Goal: Task Accomplishment & Management: Use online tool/utility

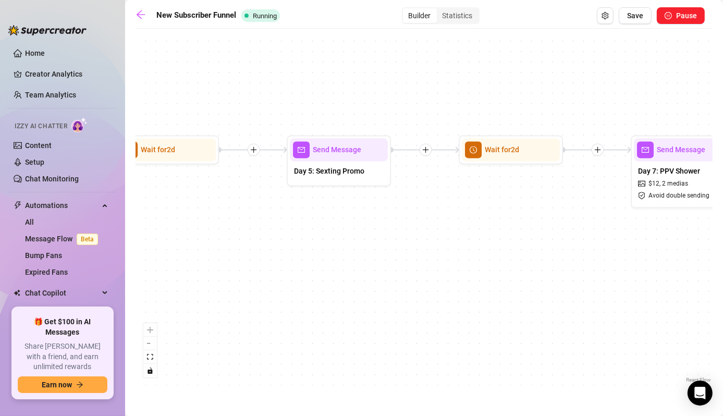
click at [344, 156] on div "Send Message" at bounding box center [339, 149] width 98 height 23
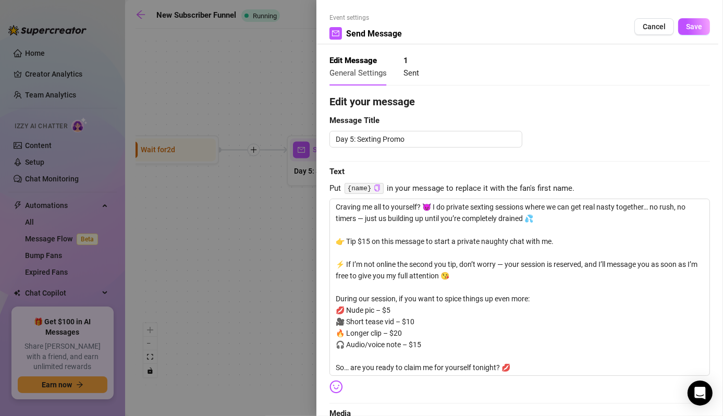
click at [270, 254] on div at bounding box center [361, 208] width 723 height 416
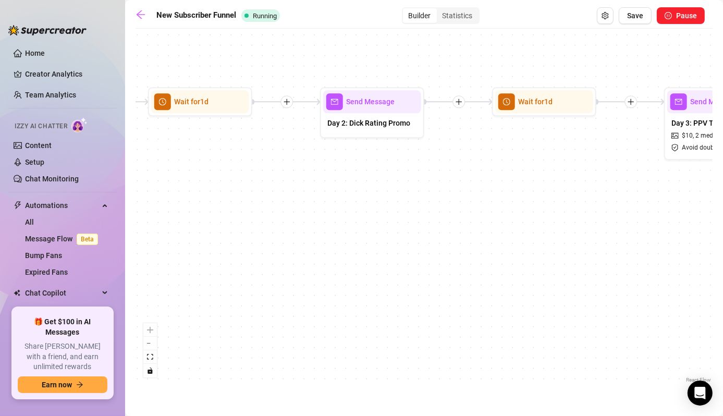
click at [388, 107] on span "Send Message" at bounding box center [370, 101] width 49 height 11
type textarea "Alright babe, let’s see what you’re working with 👀 👉 Text rating: $8 — I’ll giv…"
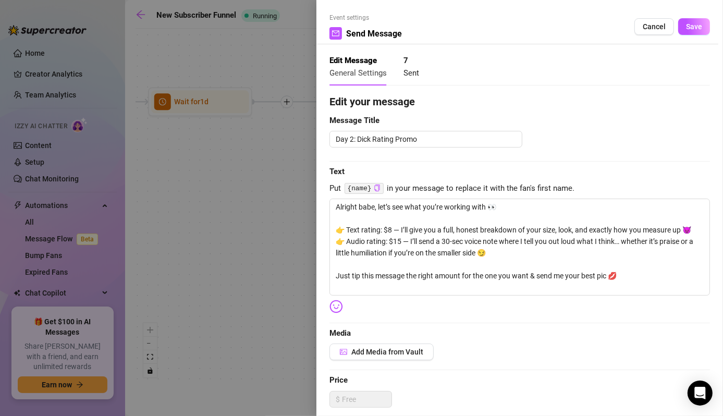
click at [209, 220] on div at bounding box center [361, 208] width 723 height 416
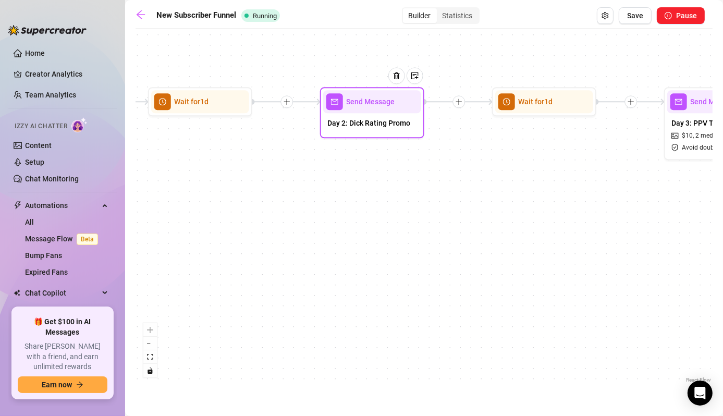
click at [390, 124] on span "Day 2: Dick Rating Promo" at bounding box center [369, 122] width 83 height 11
type textarea "Alright babe, let’s see what you’re working with 👀 👉 Text rating: $8 — I’ll giv…"
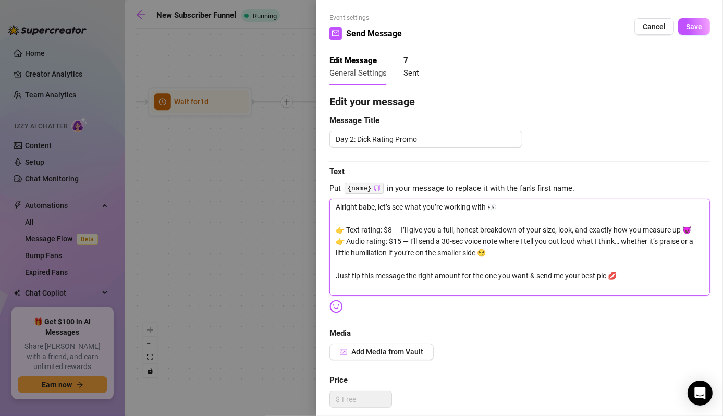
click at [449, 258] on textarea "Alright babe, let’s see what you’re working with 👀 👉 Text rating: $8 — I’ll giv…" at bounding box center [520, 247] width 381 height 97
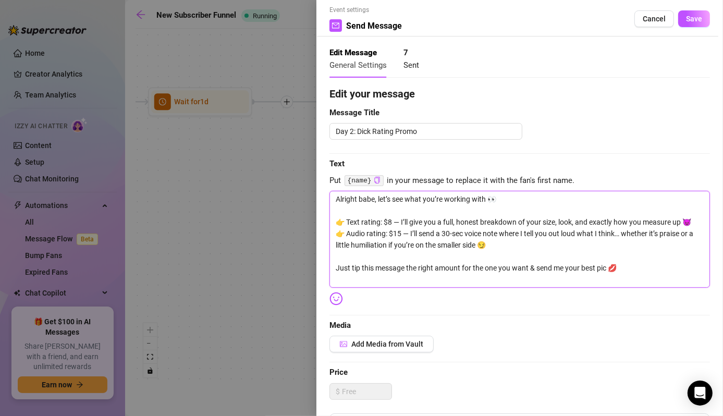
scroll to position [6, 0]
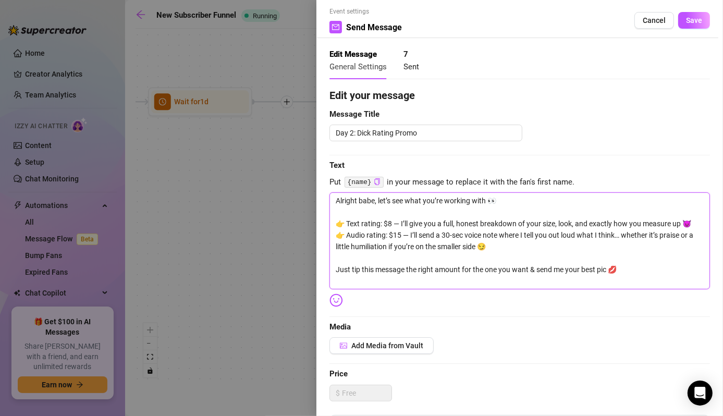
drag, startPoint x: 632, startPoint y: 276, endPoint x: 264, endPoint y: 175, distance: 381.4
click at [264, 175] on div "Event settings Send Message Cancel Save Edit Message General Settings 7 Sent Ed…" at bounding box center [361, 208] width 723 height 416
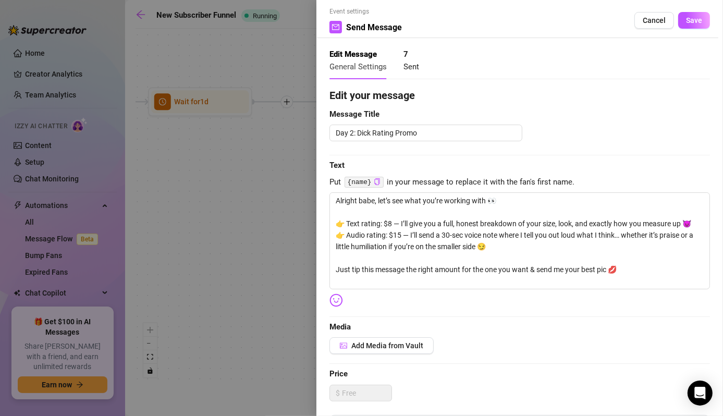
click at [221, 186] on div at bounding box center [361, 208] width 723 height 416
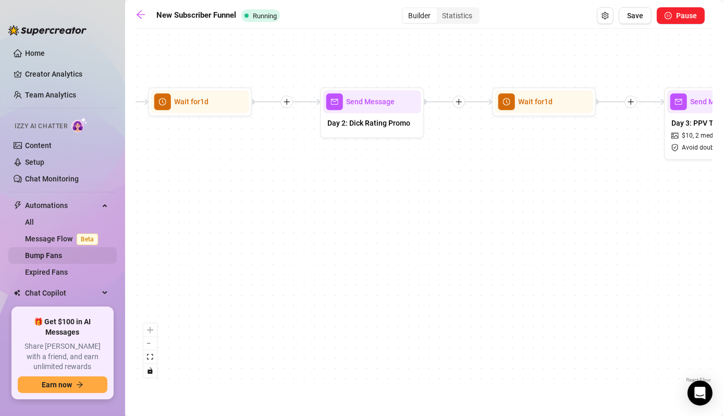
click at [50, 257] on link "Bump Fans" at bounding box center [43, 255] width 37 height 8
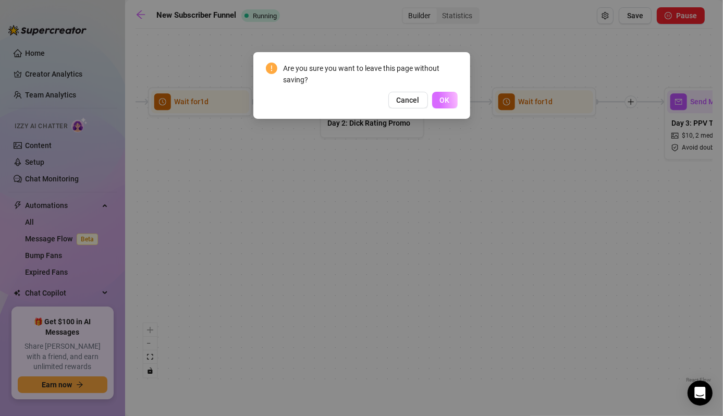
click at [446, 93] on button "OK" at bounding box center [445, 100] width 26 height 17
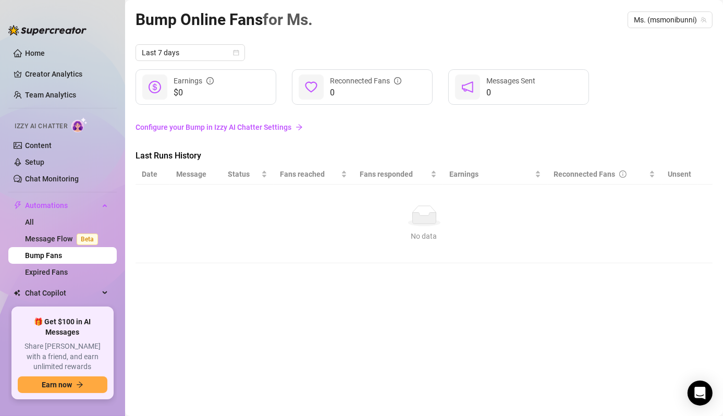
click at [277, 124] on link "Configure your Bump in Izzy AI Chatter Settings" at bounding box center [424, 127] width 577 height 11
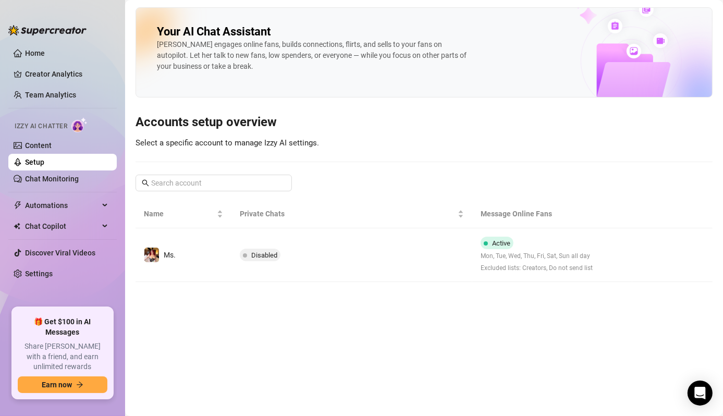
click at [294, 235] on td "Disabled" at bounding box center [352, 255] width 240 height 54
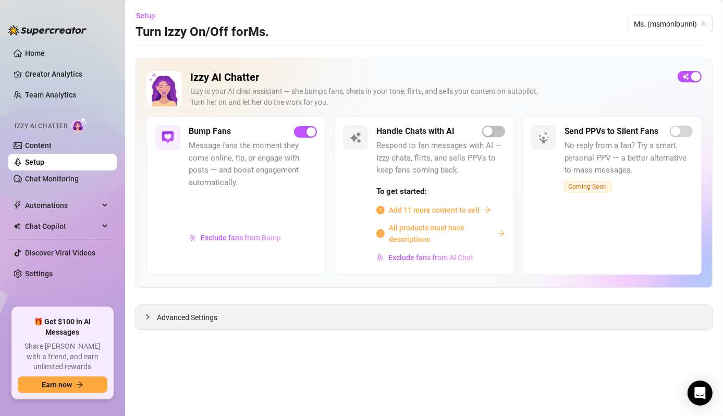
click at [224, 312] on div "Advanced Settings" at bounding box center [424, 317] width 576 height 25
click at [149, 317] on icon "collapsed" at bounding box center [147, 317] width 6 height 6
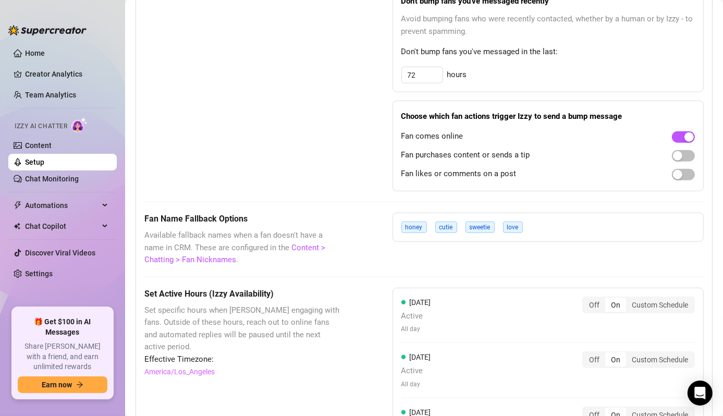
scroll to position [746, 0]
click at [674, 155] on button "button" at bounding box center [683, 155] width 23 height 11
click at [675, 154] on button "button" at bounding box center [683, 155] width 23 height 11
click at [676, 177] on span "button" at bounding box center [683, 173] width 23 height 11
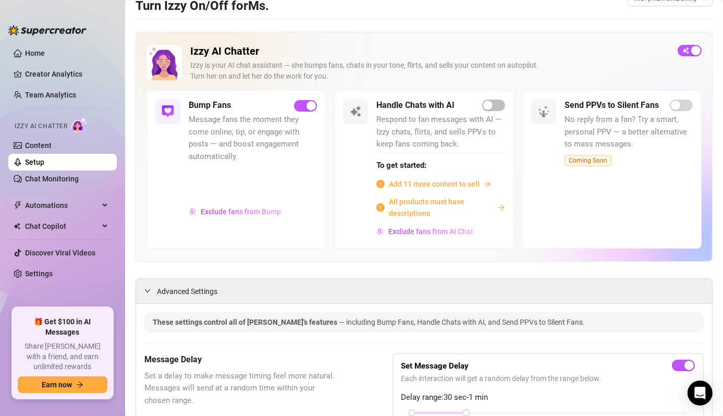
scroll to position [23, 0]
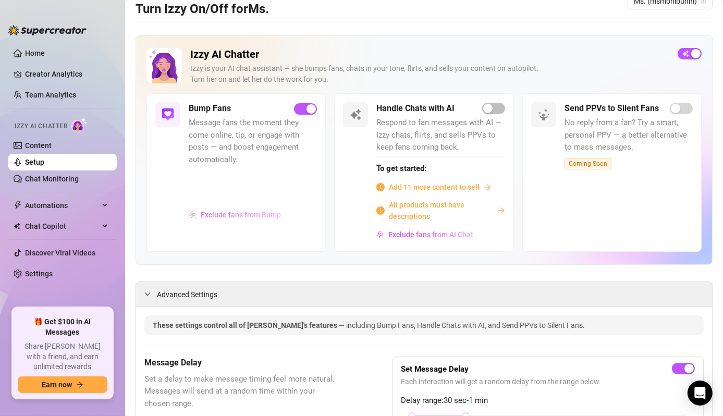
click at [265, 216] on span "Exclude fans from Bump" at bounding box center [241, 215] width 80 height 8
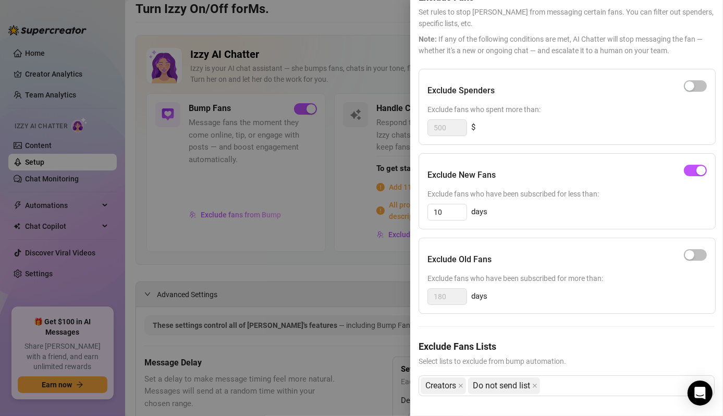
scroll to position [65, 0]
click at [686, 248] on button "button" at bounding box center [695, 253] width 23 height 11
drag, startPoint x: 454, startPoint y: 287, endPoint x: 430, endPoint y: 287, distance: 23.5
click at [430, 288] on input "180" at bounding box center [447, 296] width 39 height 16
click at [592, 279] on div "Exclude Old Fans Exclude fans who have been subscribed for more than: 1 days" at bounding box center [567, 275] width 297 height 76
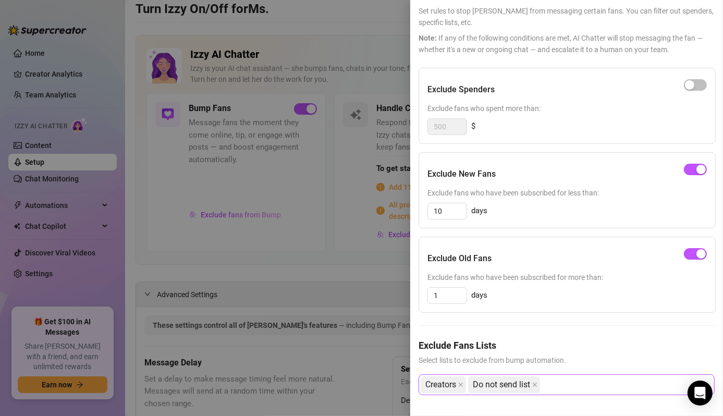
click at [591, 379] on div "Creators Do not send list" at bounding box center [561, 385] width 281 height 19
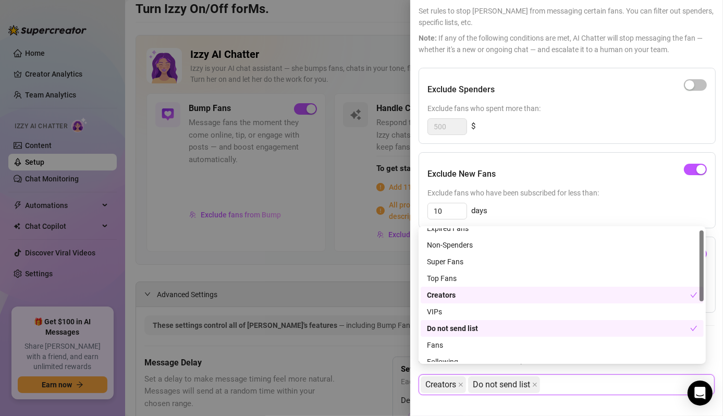
scroll to position [0, 0]
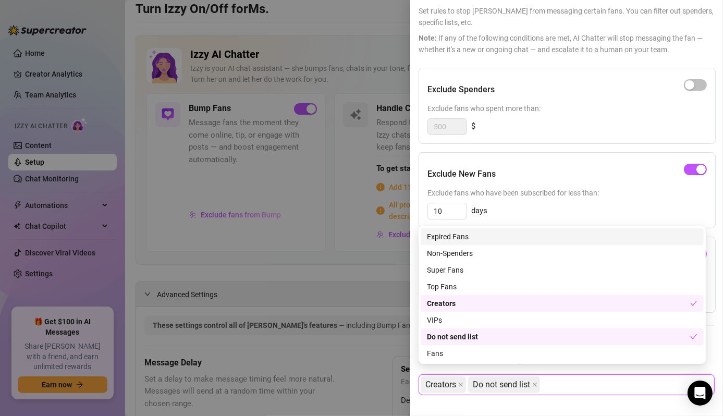
click at [475, 241] on div "Expired Fans" at bounding box center [562, 236] width 271 height 11
click at [589, 161] on div "Exclude New Fans" at bounding box center [568, 174] width 280 height 26
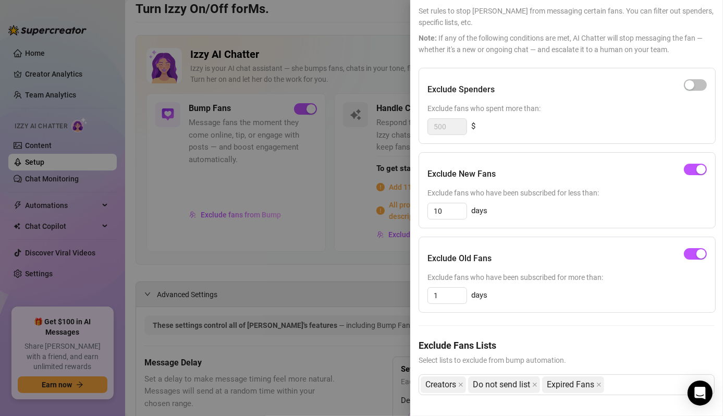
scroll to position [65, 0]
drag, startPoint x: 451, startPoint y: 288, endPoint x: 431, endPoint y: 288, distance: 19.8
click at [431, 288] on input "1" at bounding box center [447, 296] width 39 height 16
click at [684, 249] on span "button" at bounding box center [695, 253] width 23 height 11
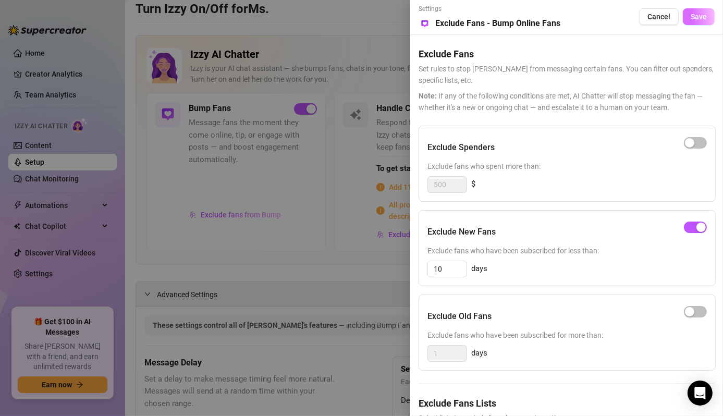
click at [698, 9] on button "Save" at bounding box center [699, 16] width 32 height 17
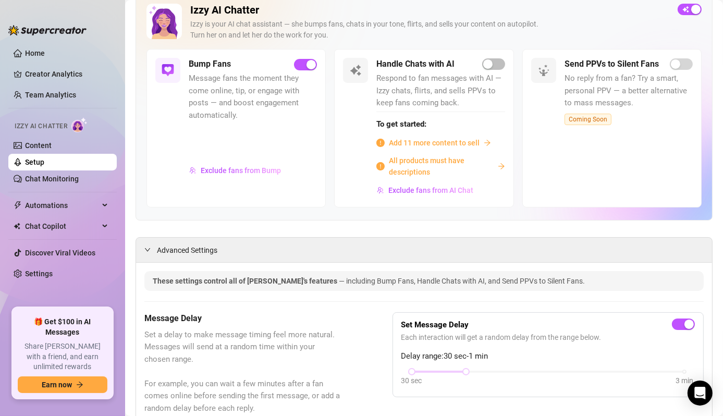
scroll to position [65, 0]
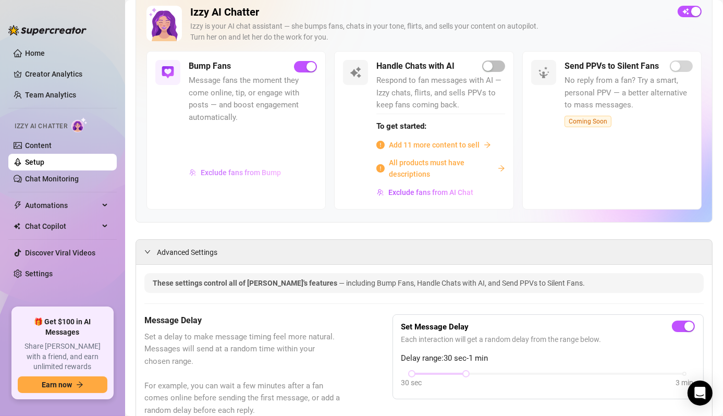
click at [245, 175] on span "Exclude fans from Bump" at bounding box center [241, 172] width 80 height 8
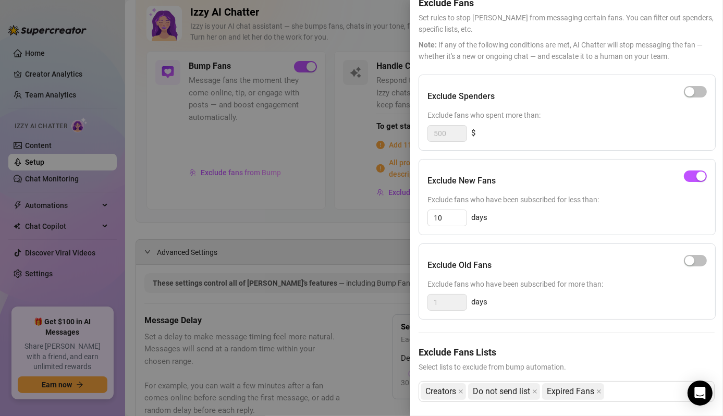
scroll to position [51, 0]
click at [564, 269] on div "Exclude Old Fans" at bounding box center [568, 266] width 280 height 26
click at [688, 260] on span "button" at bounding box center [695, 261] width 23 height 11
drag, startPoint x: 445, startPoint y: 305, endPoint x: 407, endPoint y: 301, distance: 37.7
click at [407, 301] on div "Settings Preview Exclude Fans - Bump Online Fans Cancel Save Exclude Fans Set r…" at bounding box center [361, 208] width 723 height 416
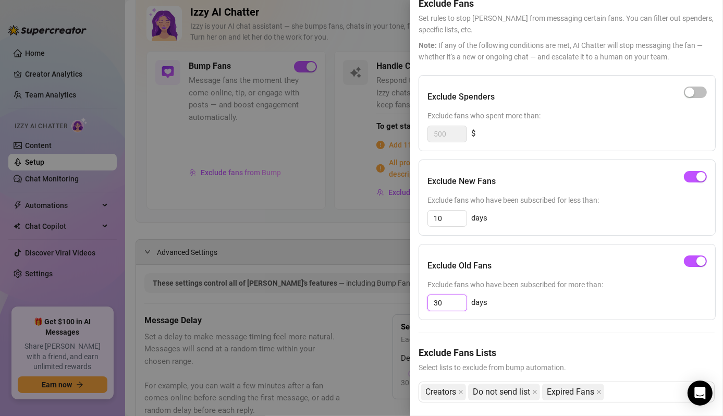
scroll to position [65, 0]
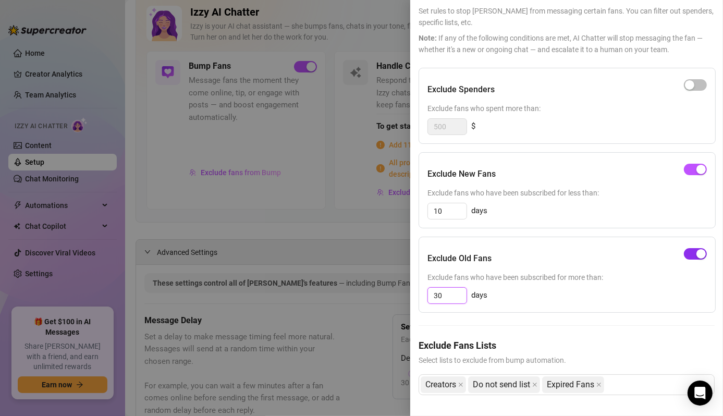
type input "30"
drag, startPoint x: 688, startPoint y: 251, endPoint x: 637, endPoint y: 304, distance: 73.4
click at [637, 304] on div "Exclude Old Fans Exclude fans who have been subscribed for more than: 30 days" at bounding box center [567, 275] width 297 height 76
click at [598, 382] on icon "close" at bounding box center [599, 384] width 5 height 5
click at [682, 254] on div "Exclude Old Fans" at bounding box center [568, 259] width 280 height 26
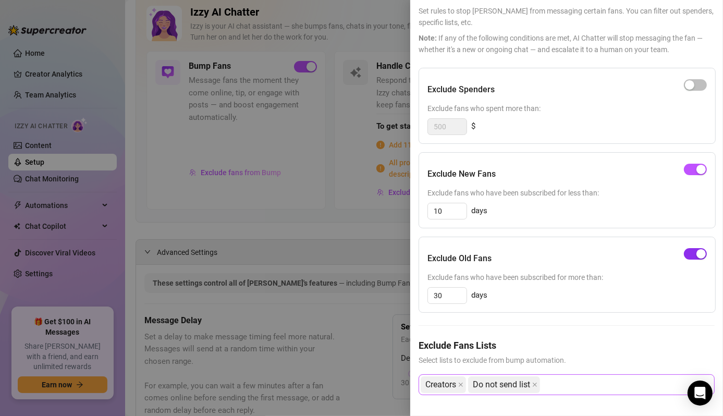
click at [687, 248] on button "button" at bounding box center [695, 253] width 23 height 11
click at [284, 195] on div at bounding box center [361, 208] width 723 height 416
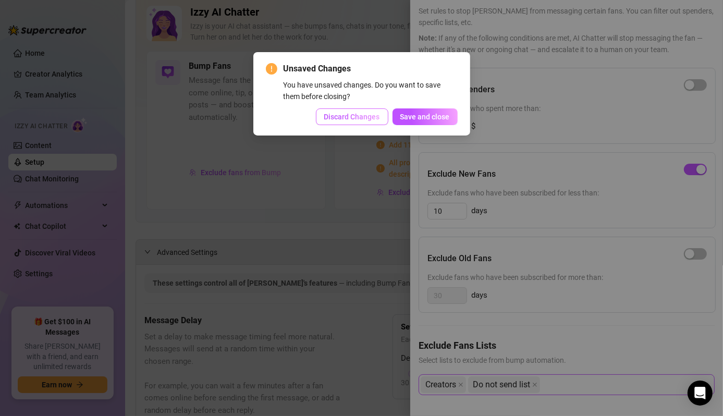
click at [355, 117] on span "Discard Changes" at bounding box center [352, 117] width 56 height 8
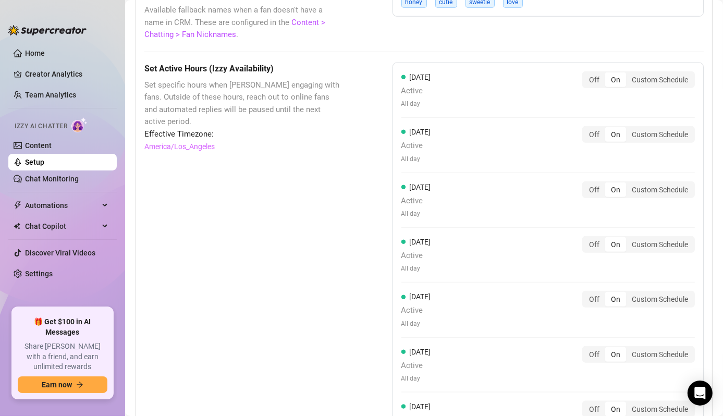
scroll to position [972, 0]
click at [79, 210] on span "Automations" at bounding box center [62, 205] width 74 height 17
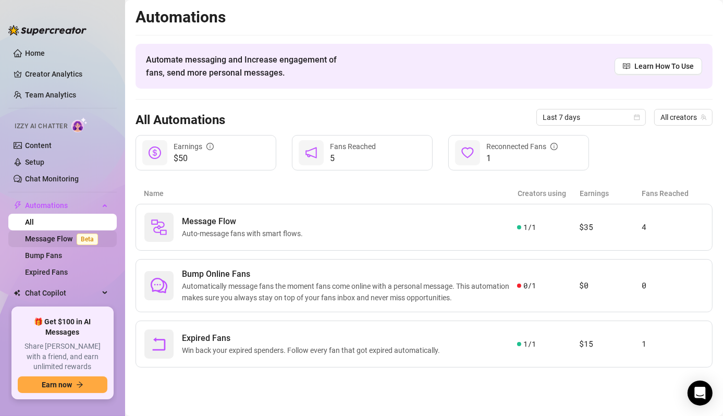
click at [62, 243] on link "Message Flow Beta" at bounding box center [63, 239] width 77 height 8
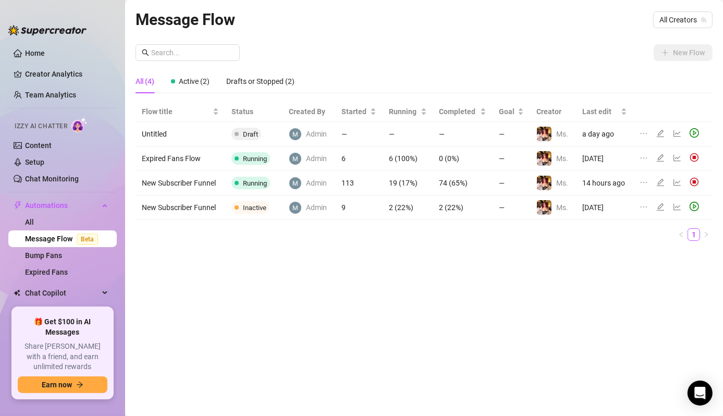
click at [176, 179] on td "New Subscriber Funnel" at bounding box center [181, 183] width 90 height 25
click at [661, 184] on icon "edit" at bounding box center [661, 182] width 8 height 8
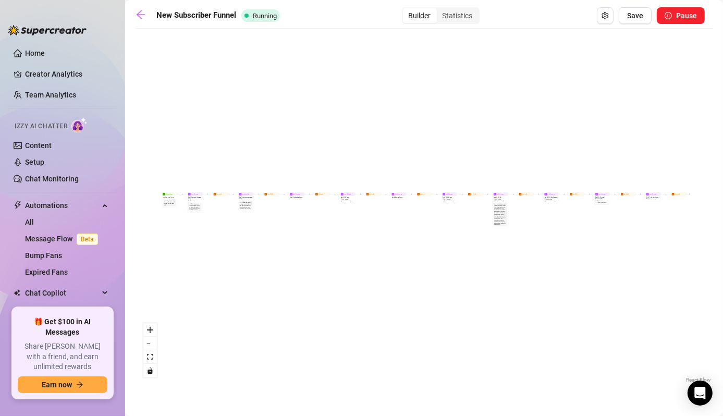
click at [433, 167] on div "Wait for 3d Send Message Day 17 — Custom Content Promo Wait for 2d Send Message…" at bounding box center [424, 210] width 577 height 352
click at [439, 153] on div "Wait for 3d Send Message Day 17 — Custom Content Promo Wait for 2d Send Message…" at bounding box center [424, 210] width 577 height 352
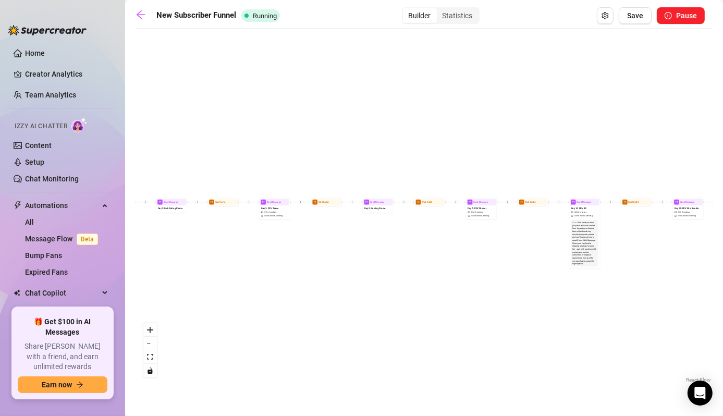
click at [511, 139] on div "Wait for 3d Send Message Day 17 — Custom Content Promo Wait for 2d Send Message…" at bounding box center [424, 210] width 577 height 352
click at [523, 122] on div "Wait for 3d Send Message Day 17 — Custom Content Promo Wait for 2d Send Message…" at bounding box center [424, 210] width 577 height 352
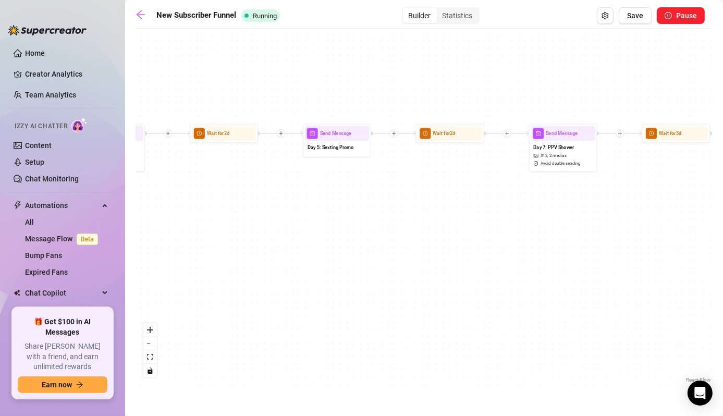
click at [352, 138] on div "Send Message" at bounding box center [337, 133] width 65 height 15
type textarea "Craving me all to yourself? 😈 I do private sexting sessions where we can get re…"
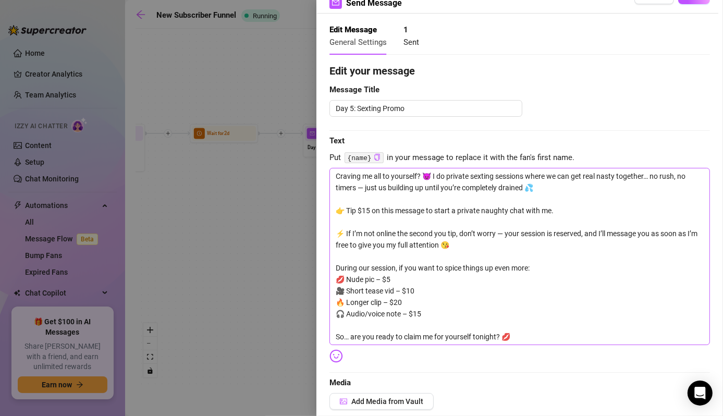
scroll to position [33, 0]
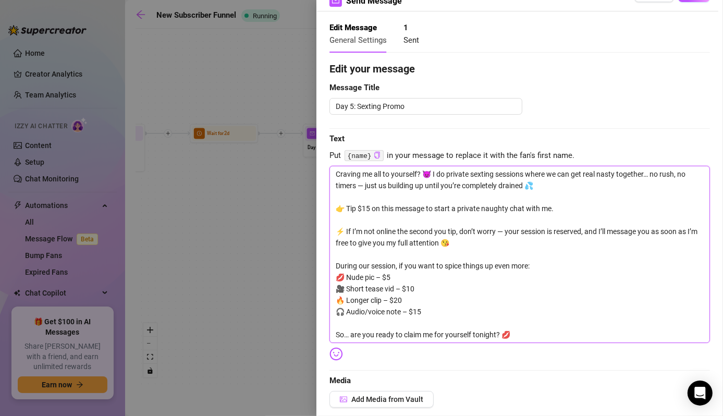
drag, startPoint x: 434, startPoint y: 174, endPoint x: 548, endPoint y: 182, distance: 114.5
click at [548, 182] on textarea "Craving me all to yourself? 😈 I do private sexting sessions where we can get re…" at bounding box center [520, 254] width 381 height 177
drag, startPoint x: 433, startPoint y: 174, endPoint x: 589, endPoint y: 196, distance: 157.0
click at [589, 196] on textarea "Craving me all to yourself? 😈 I do private sexting sessions where we can get re…" at bounding box center [520, 254] width 381 height 177
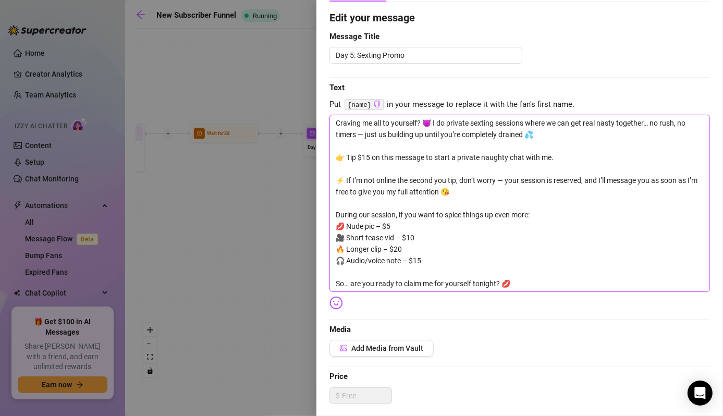
scroll to position [85, 0]
click at [395, 227] on textarea "Craving me all to yourself? 😈 I do private sexting sessions where we can get re…" at bounding box center [520, 202] width 381 height 177
type textarea "Craving me all to yourself? 😈 I do private sexting sessions where we can get re…"
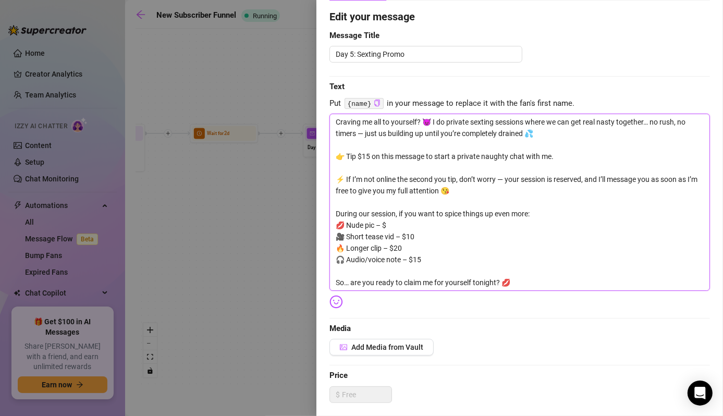
type textarea "Craving me all to yourself? 😈 I do private sexting sessions where we can get re…"
click at [422, 237] on textarea "Craving me all to yourself? 😈 I do private sexting sessions where we can get re…" at bounding box center [520, 202] width 381 height 177
type textarea "Craving me all to yourself? 😈 I do private sexting sessions where we can get re…"
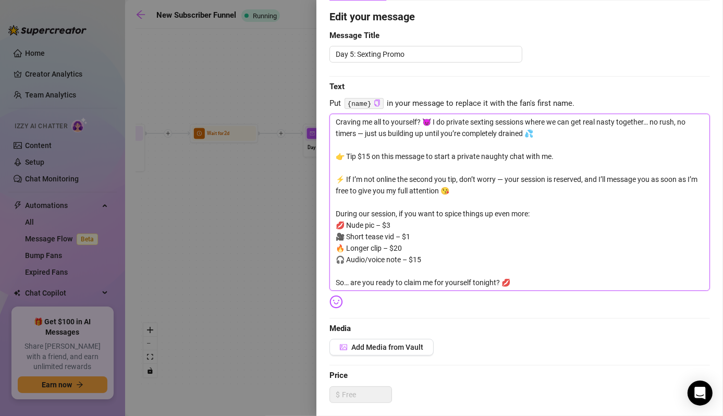
type textarea "Craving me all to yourself? 😈 I do private sexting sessions where we can get re…"
click at [402, 250] on textarea "Craving me all to yourself? 😈 I do private sexting sessions where we can get re…" at bounding box center [520, 202] width 381 height 177
type textarea "Craving me all to yourself? 😈 I do private sexting sessions where we can get re…"
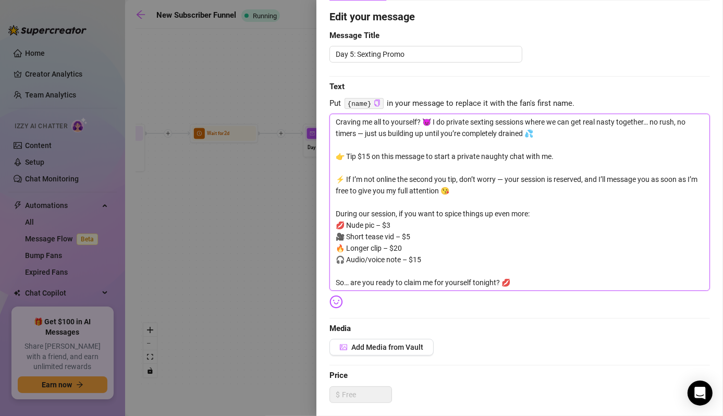
type textarea "Craving me all to yourself? 😈 I do private sexting sessions where we can get re…"
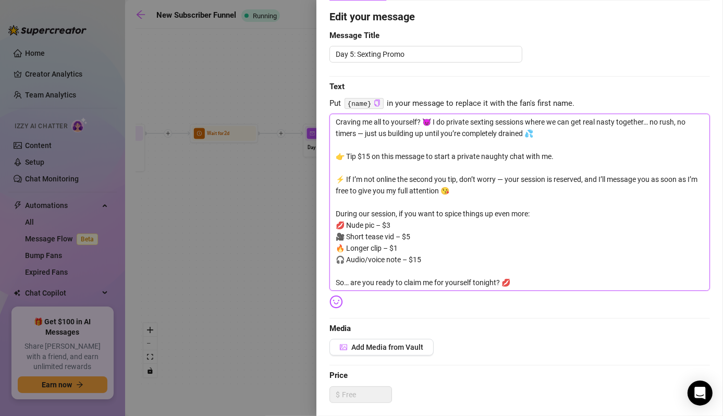
type textarea "Craving me all to yourself? 😈 I do private sexting sessions where we can get re…"
click at [431, 259] on textarea "Craving me all to yourself? 😈 I do private sexting sessions where we can get re…" at bounding box center [520, 202] width 381 height 177
type textarea "Craving me all to yourself? 😈 I do private sexting sessions where we can get re…"
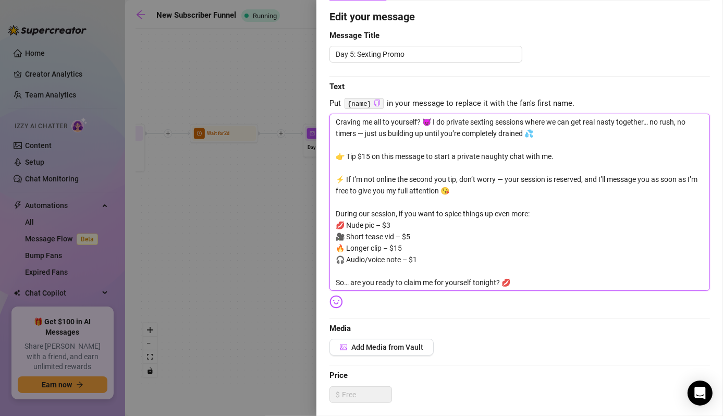
type textarea "Craving me all to yourself? 😈 I do private sexting sessions where we can get re…"
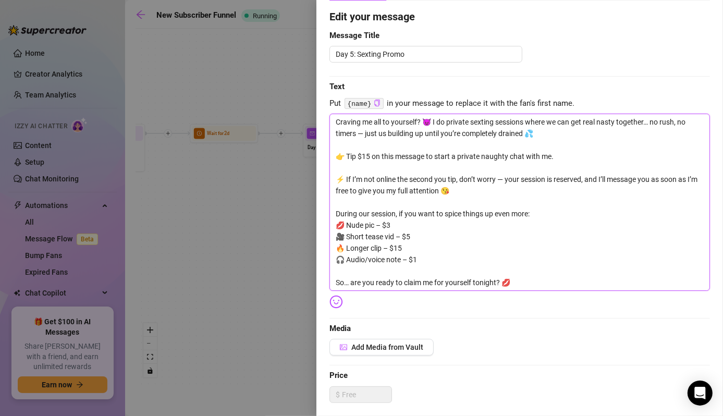
type textarea "Craving me all to yourself? 😈 I do private sexting sessions where we can get re…"
click at [470, 253] on textarea "Craving me all to yourself? 😈 I do private sexting sessions where we can get re…" at bounding box center [520, 202] width 381 height 177
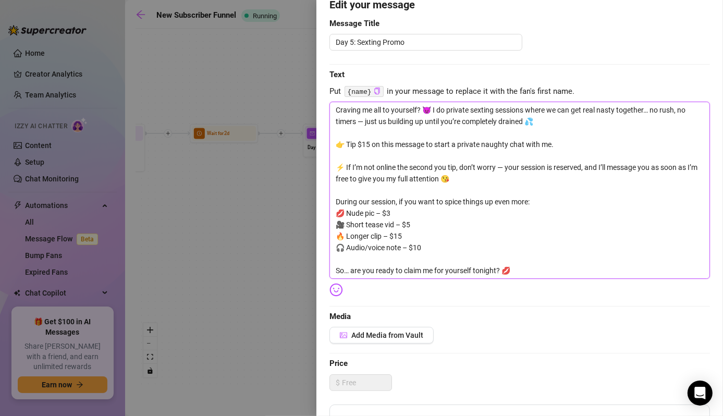
scroll to position [95, 0]
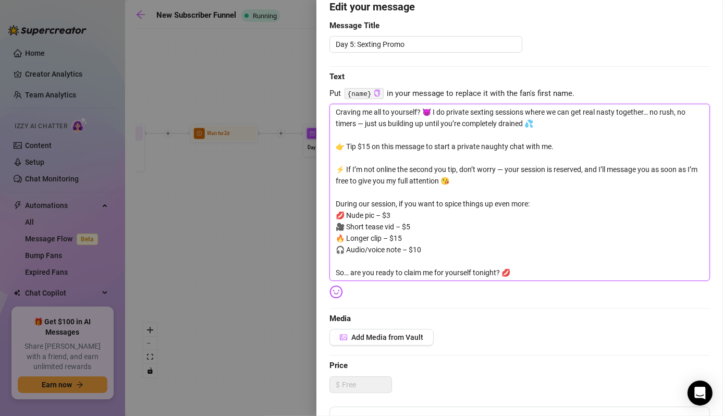
click at [452, 250] on textarea "Craving me all to yourself? 😈 I do private sexting sessions where we can get re…" at bounding box center [520, 192] width 381 height 177
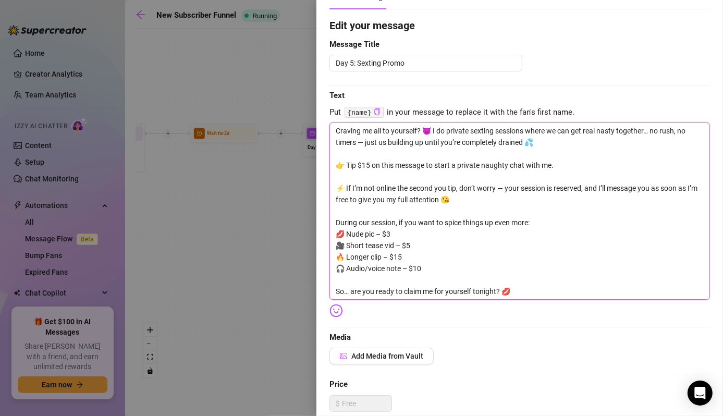
scroll to position [0, 0]
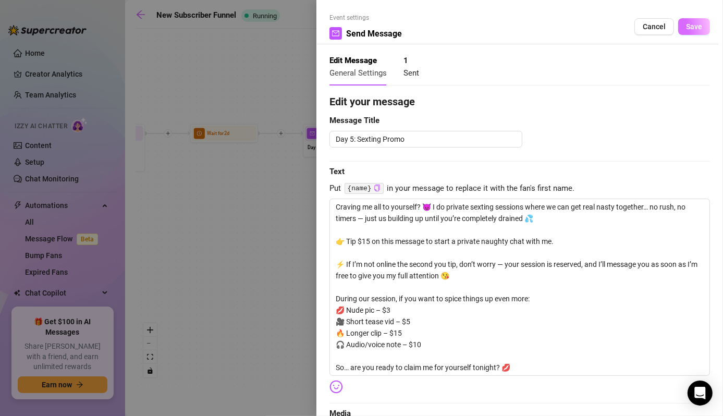
click at [688, 29] on span "Save" at bounding box center [694, 26] width 16 height 8
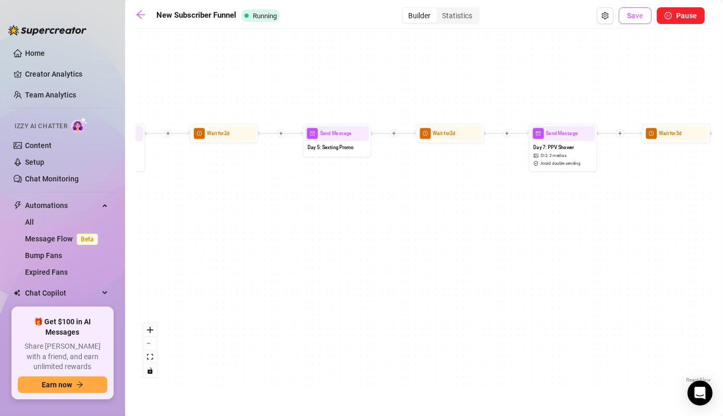
click at [639, 17] on span "Save" at bounding box center [635, 15] width 16 height 8
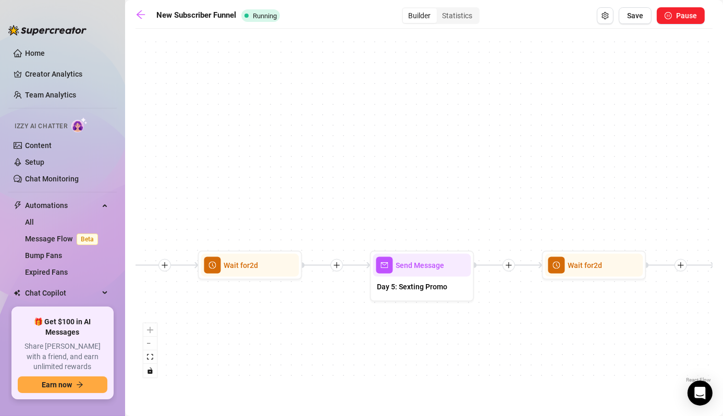
click at [433, 270] on span "Send Message" at bounding box center [420, 265] width 49 height 11
type textarea "Craving me all to yourself? 😈 I do private sexting sessions where we can get re…"
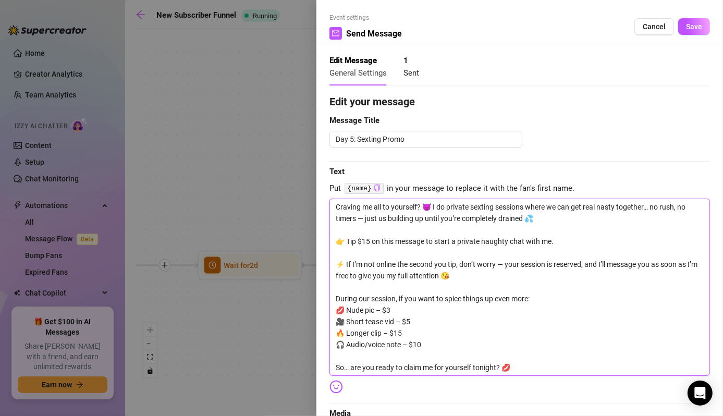
drag, startPoint x: 439, startPoint y: 341, endPoint x: 336, endPoint y: 304, distance: 108.7
click at [336, 304] on textarea "Craving me all to yourself? 😈 I do private sexting sessions where we can get re…" at bounding box center [520, 287] width 381 height 177
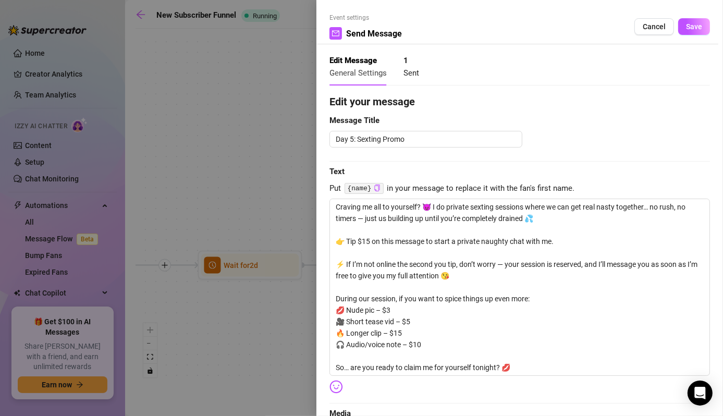
click at [224, 340] on div at bounding box center [361, 208] width 723 height 416
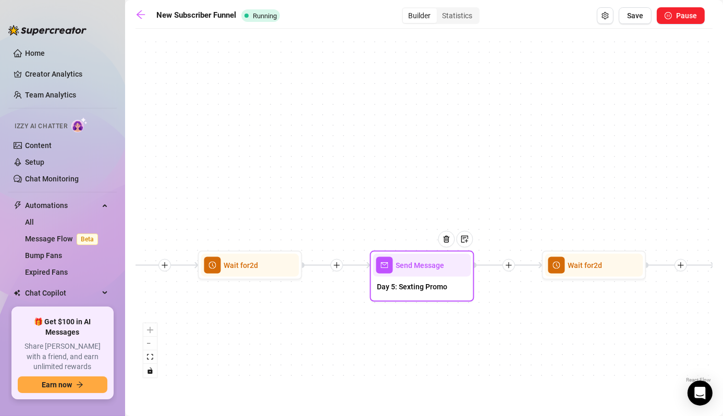
click at [427, 277] on div "Day 5: Sexting Promo" at bounding box center [422, 288] width 98 height 22
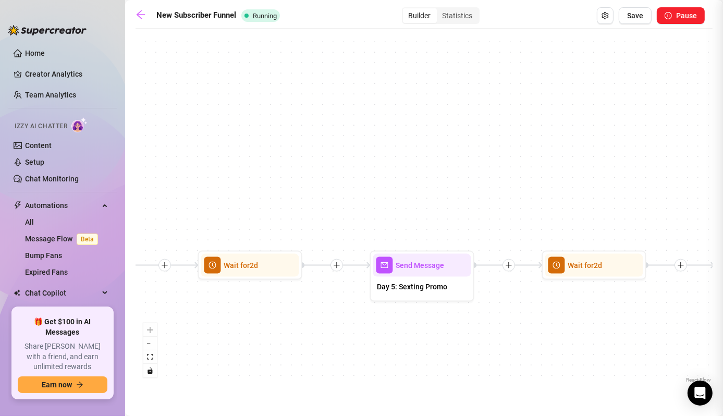
type textarea "Craving me all to yourself? 😈 I do private sexting sessions where we can get re…"
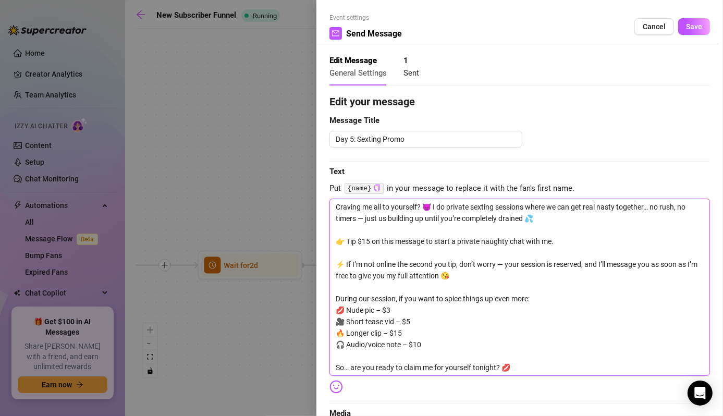
click at [404, 332] on textarea "Craving me all to yourself? 😈 I do private sexting sessions where we can get re…" at bounding box center [520, 287] width 381 height 177
type textarea "Craving me all to yourself? 😈 I do private sexting sessions where we can get re…"
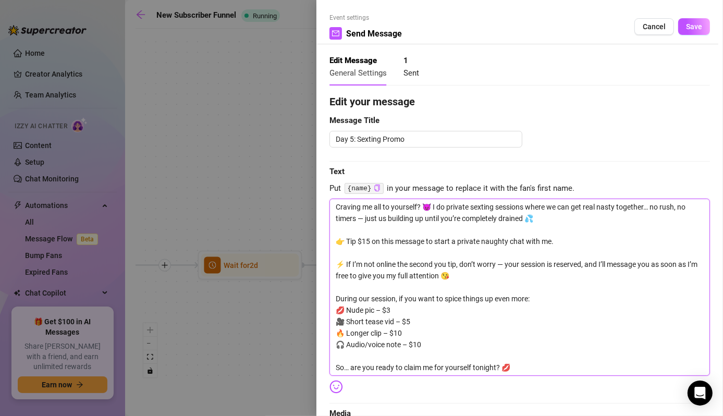
click at [428, 343] on textarea "Craving me all to yourself? 😈 I do private sexting sessions where we can get re…" at bounding box center [520, 287] width 381 height 177
type textarea "Craving me all to yourself? 😈 I do private sexting sessions where we can get re…"
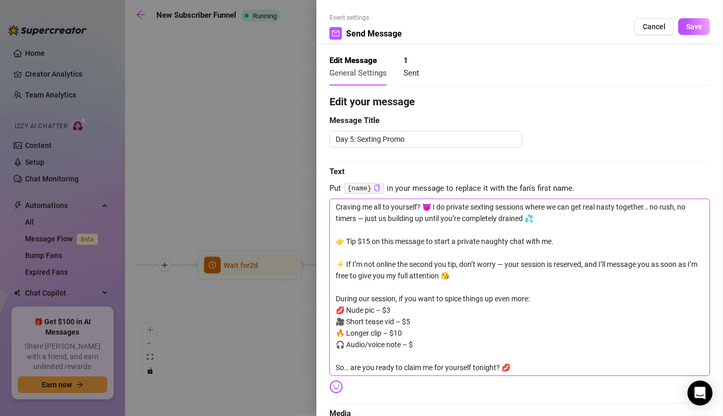
type textarea "Craving me all to yourself? 😈 I do private sexting sessions where we can get re…"
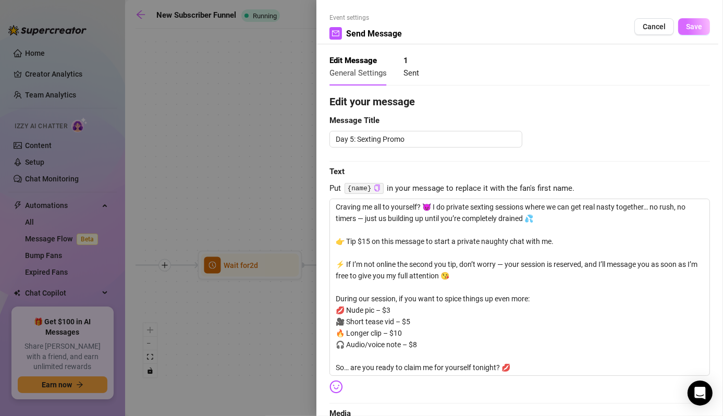
click at [686, 28] on span "Save" at bounding box center [694, 26] width 16 height 8
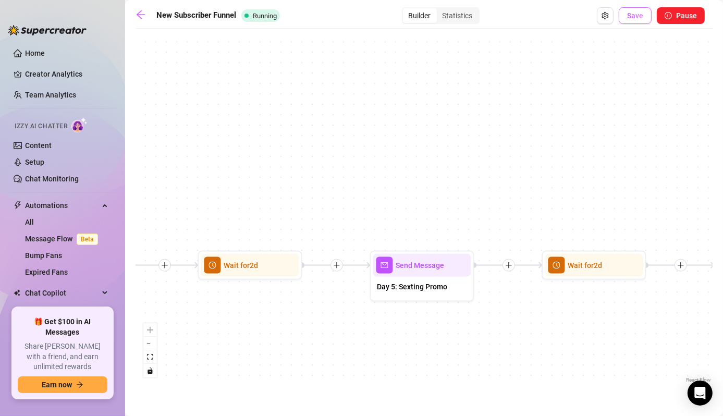
click at [631, 15] on span "Save" at bounding box center [635, 15] width 16 height 8
